Goal: Task Accomplishment & Management: Use online tool/utility

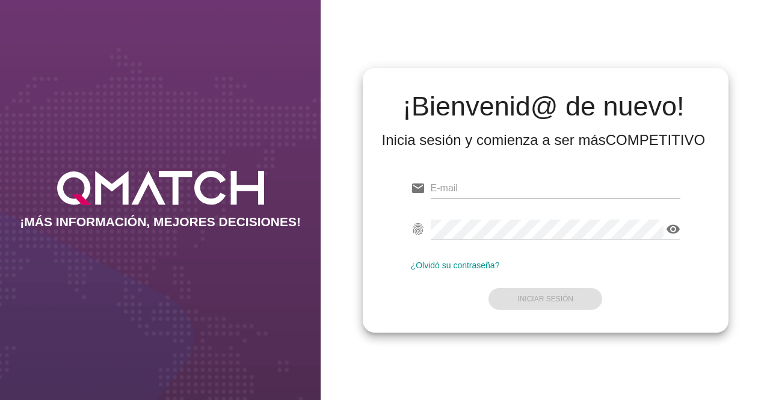
type input "[EMAIL_ADDRESS][DOMAIN_NAME]"
click at [555, 300] on form "email [EMAIL_ADDRESS][DOMAIN_NAME] fingerprint visibility ¿Olvidó su contraseña…" at bounding box center [545, 242] width 269 height 142
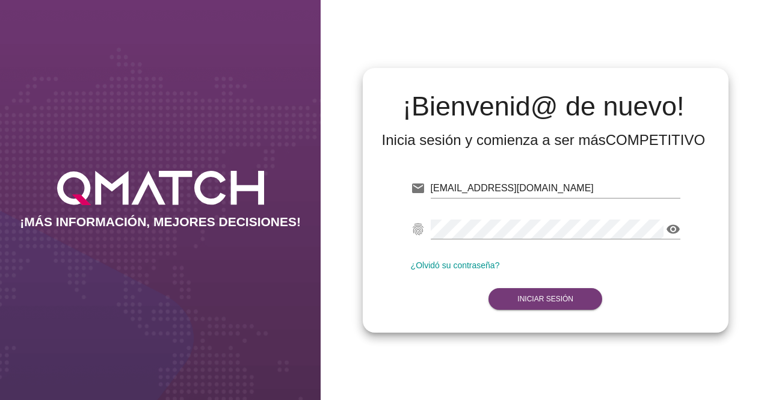
click at [555, 300] on strong "Iniciar Sesión" at bounding box center [545, 299] width 56 height 8
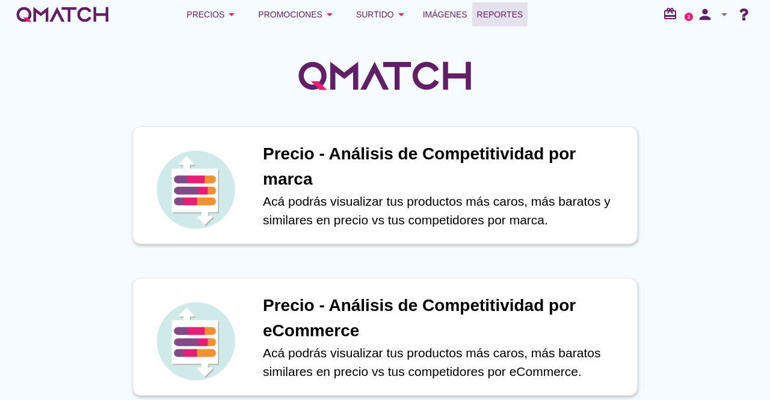
click at [506, 10] on span "Reportes" at bounding box center [500, 14] width 46 height 14
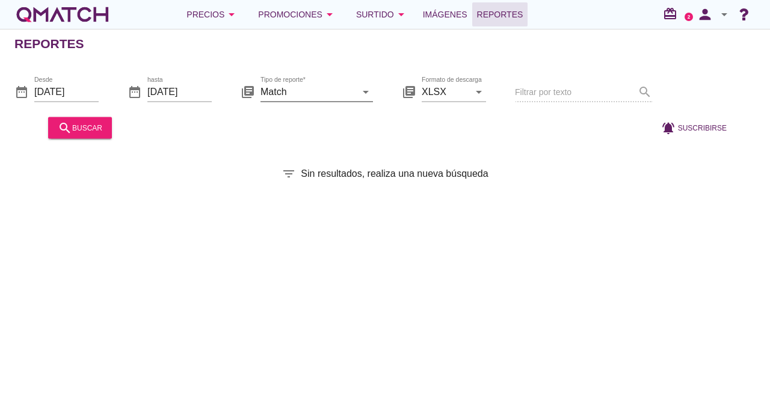
click at [360, 90] on icon "arrow_drop_down" at bounding box center [365, 91] width 14 height 14
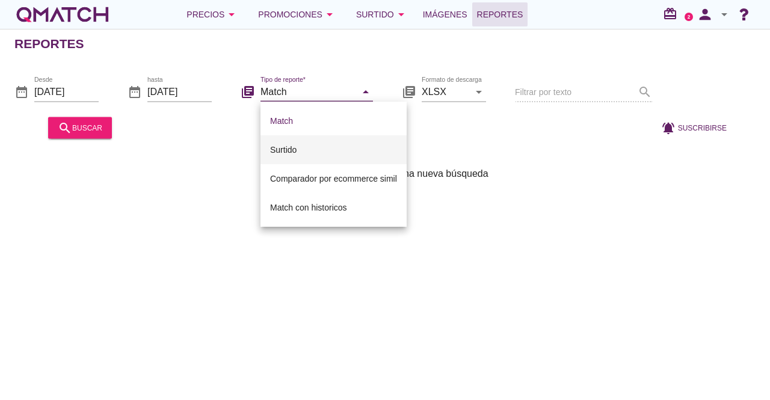
click at [334, 151] on div "Surtido" at bounding box center [333, 149] width 127 height 14
type input "Surtido"
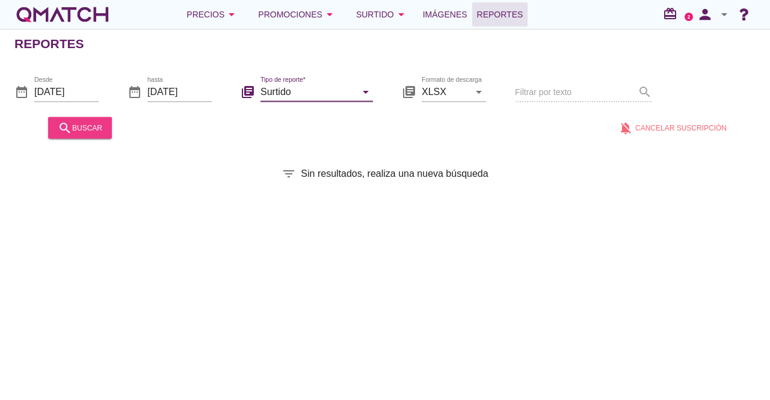
click at [81, 124] on div "search buscar" at bounding box center [80, 127] width 44 height 14
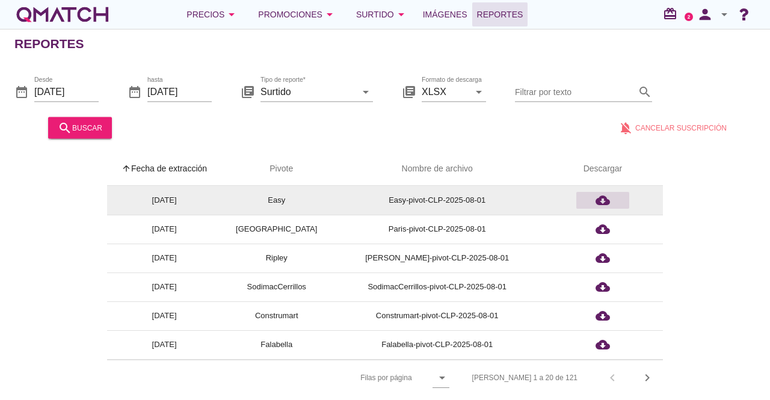
click at [606, 196] on icon "cloud_download" at bounding box center [602, 200] width 14 height 14
